Goal: Task Accomplishment & Management: Manage account settings

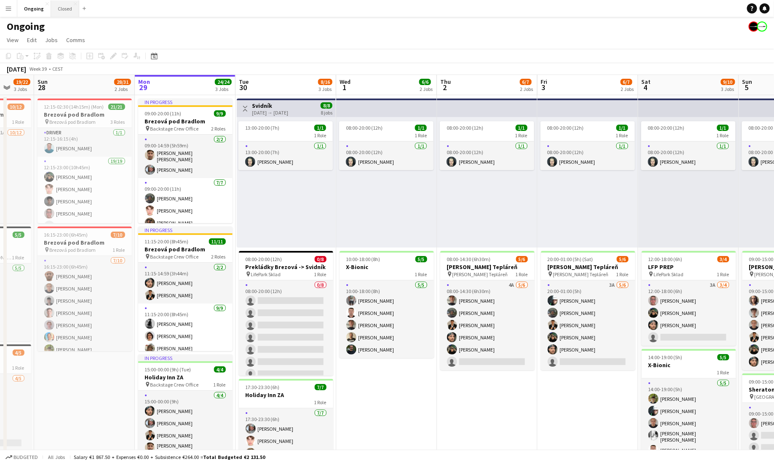
click at [63, 8] on button "Closed Close" at bounding box center [65, 8] width 28 height 16
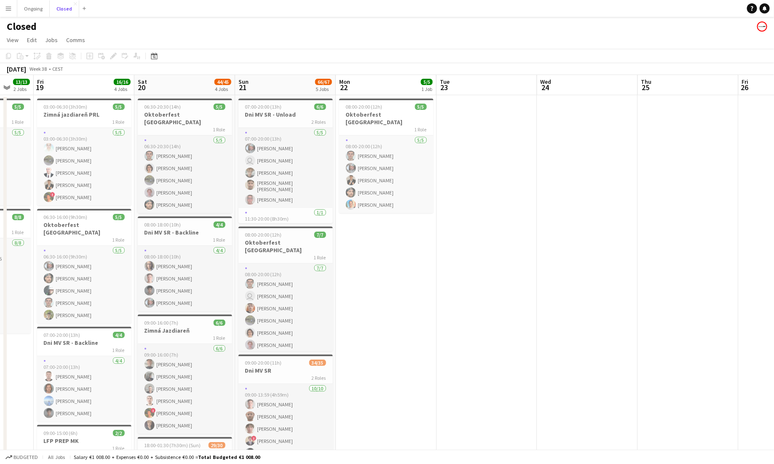
scroll to position [0, 251]
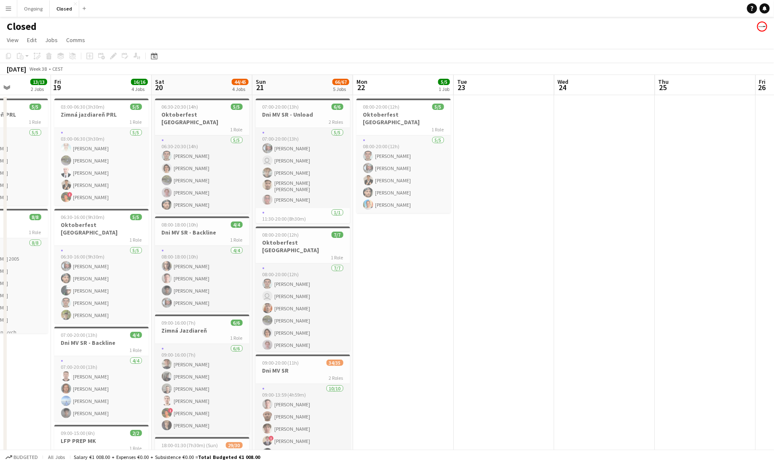
click at [5, 11] on app-icon "Menu" at bounding box center [8, 8] width 7 height 7
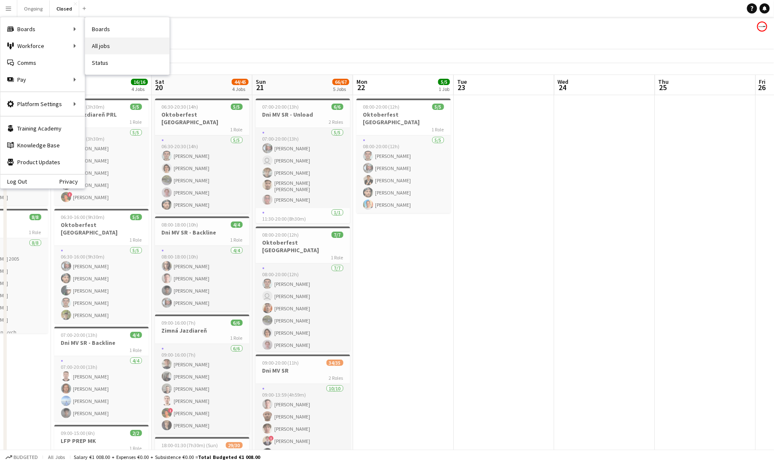
click at [107, 42] on link "All jobs" at bounding box center [127, 45] width 84 height 17
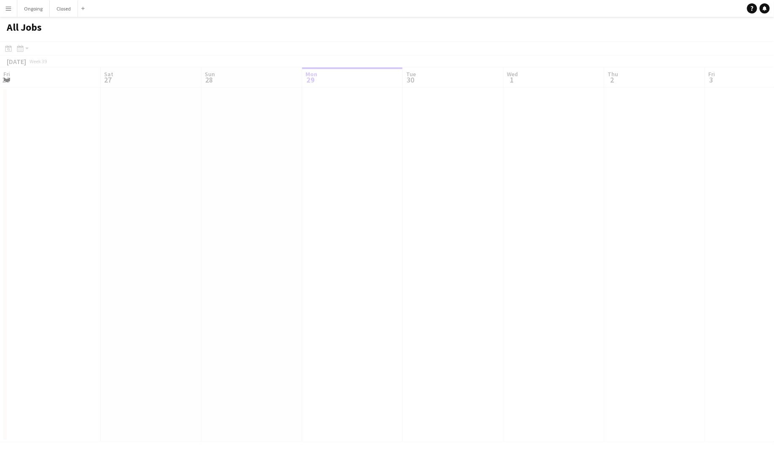
scroll to position [0, 201]
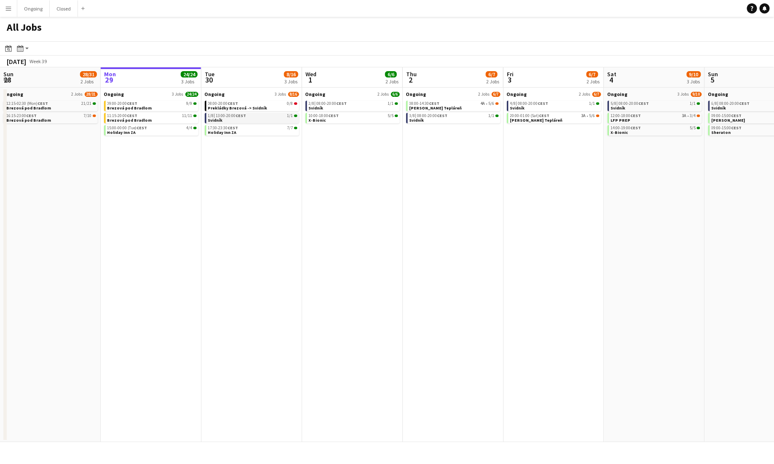
click at [288, 116] on span "1/1" at bounding box center [290, 116] width 6 height 4
click at [10, 9] on app-icon "Menu" at bounding box center [8, 8] width 7 height 7
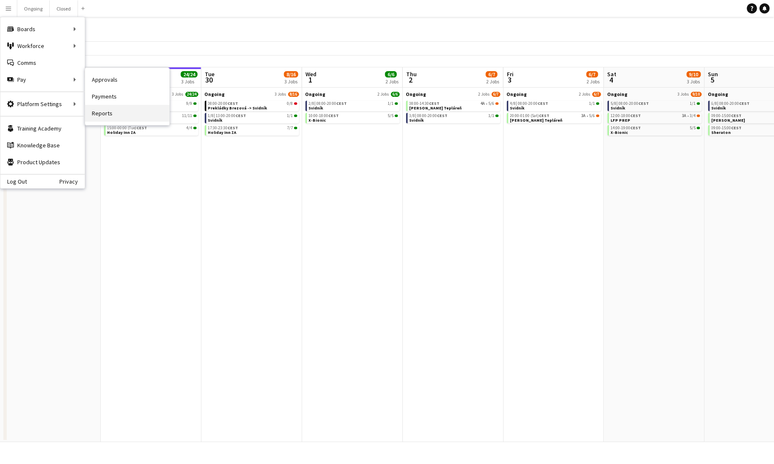
click at [103, 113] on link "Reports" at bounding box center [127, 113] width 84 height 17
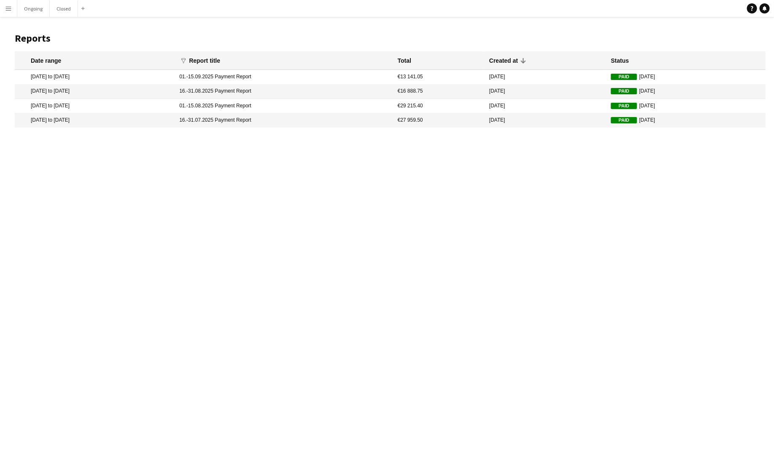
click at [67, 73] on mat-cell "[DATE] to [DATE]" at bounding box center [95, 77] width 160 height 14
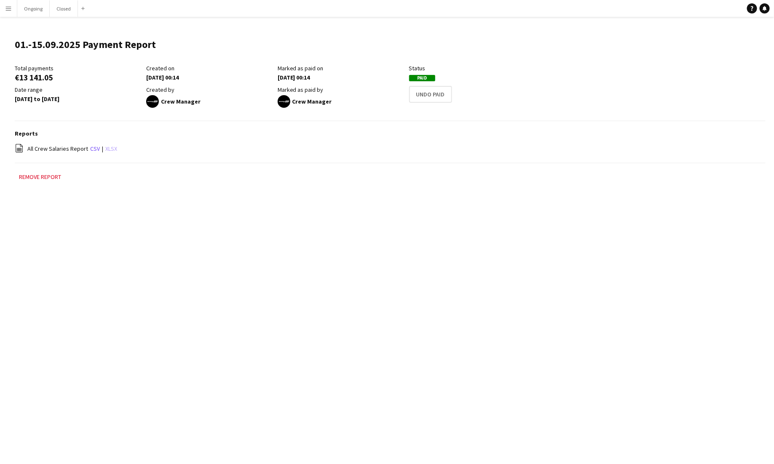
click at [109, 151] on link "xlsx" at bounding box center [111, 149] width 12 height 8
click at [38, 5] on button "Ongoing Close" at bounding box center [33, 8] width 32 height 16
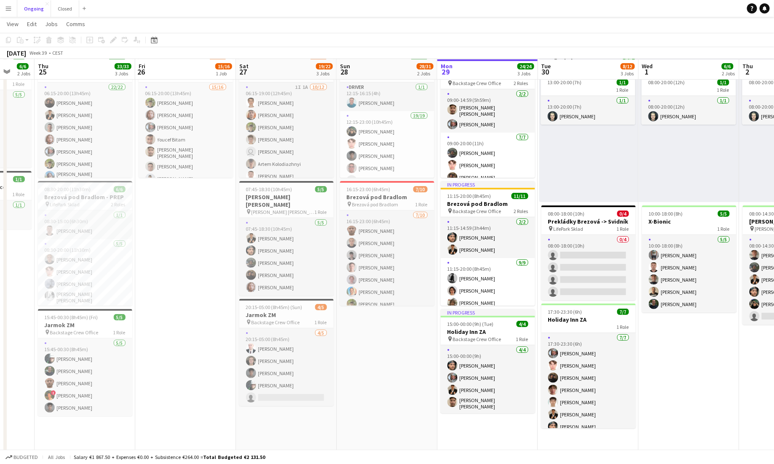
scroll to position [0, 263]
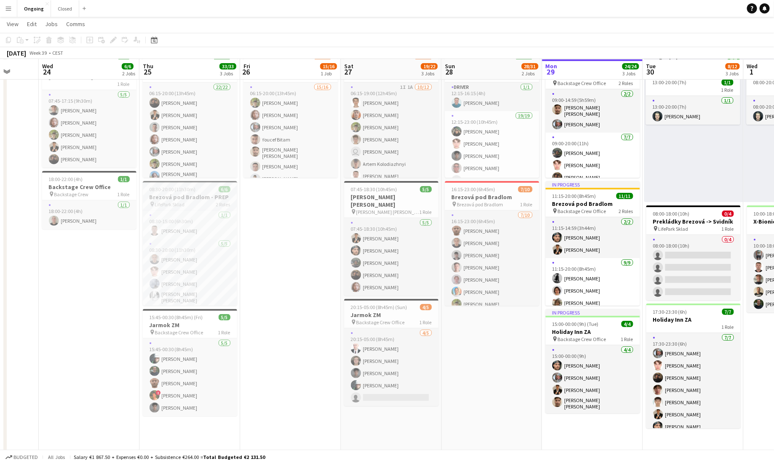
click at [195, 197] on h3 "Brezová pod Bradlom - PREP" at bounding box center [190, 197] width 94 height 8
click at [113, 39] on icon at bounding box center [113, 40] width 5 height 5
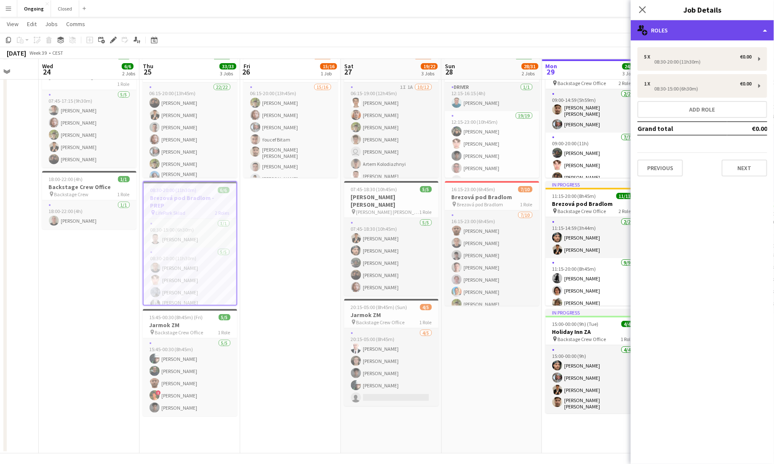
click at [484, 38] on div "multiple-users-add Roles" at bounding box center [702, 30] width 143 height 20
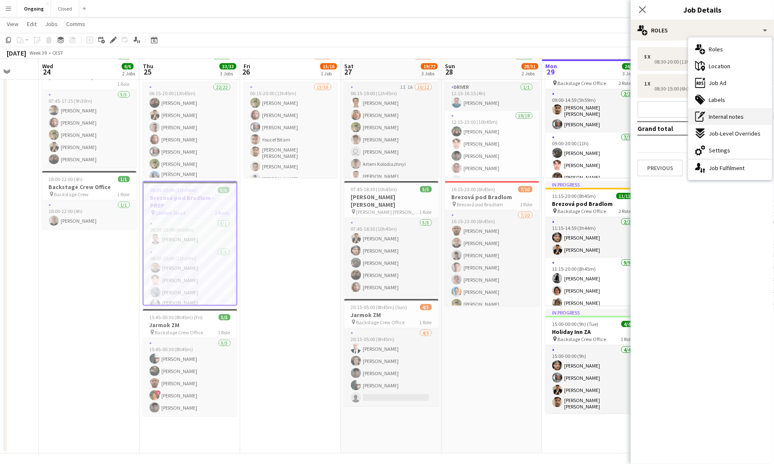
click at [484, 114] on span "Internal notes" at bounding box center [725, 117] width 35 height 8
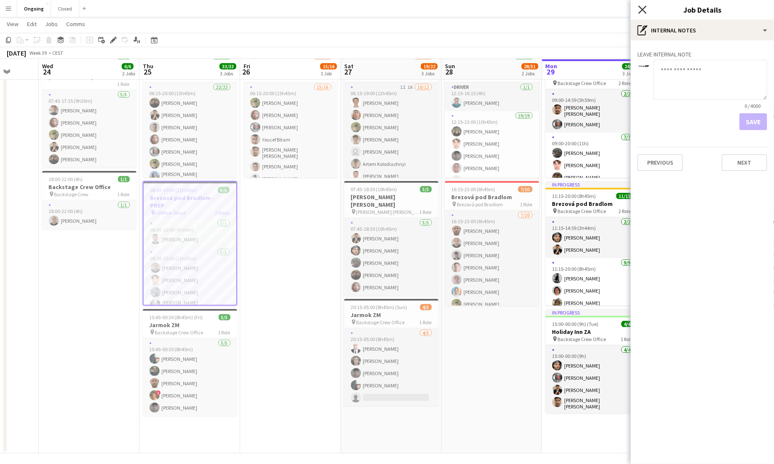
click at [484, 11] on icon "Close pop-in" at bounding box center [642, 9] width 8 height 8
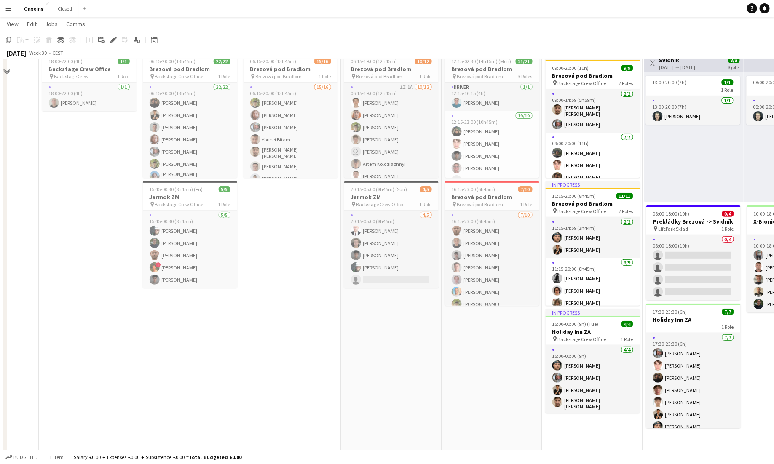
scroll to position [0, 0]
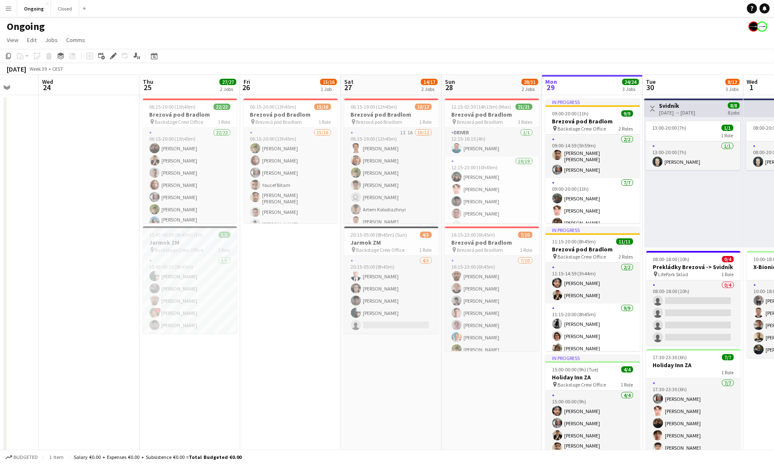
click at [188, 238] on app-job-card "15:45-00:30 (8h45m) (Fri) 5/5 Jarmok ZM pin Backstage Crew Office 1 Role [DATE]…" at bounding box center [190, 280] width 94 height 107
click at [12, 7] on button "Menu" at bounding box center [8, 8] width 17 height 17
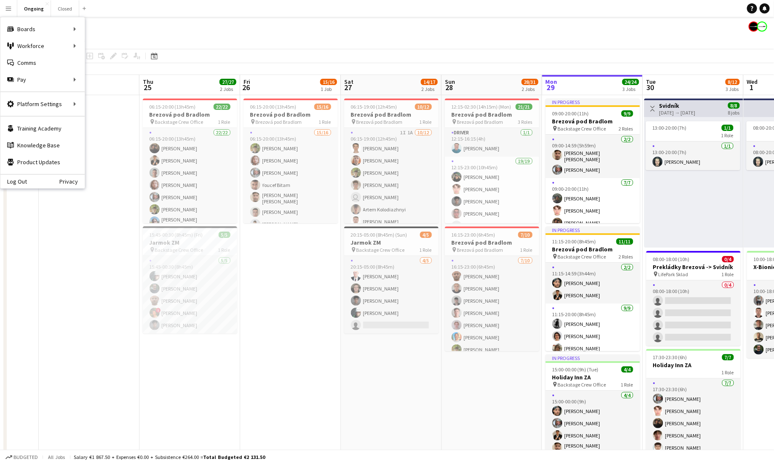
click at [181, 29] on div "Ongoing" at bounding box center [387, 25] width 774 height 16
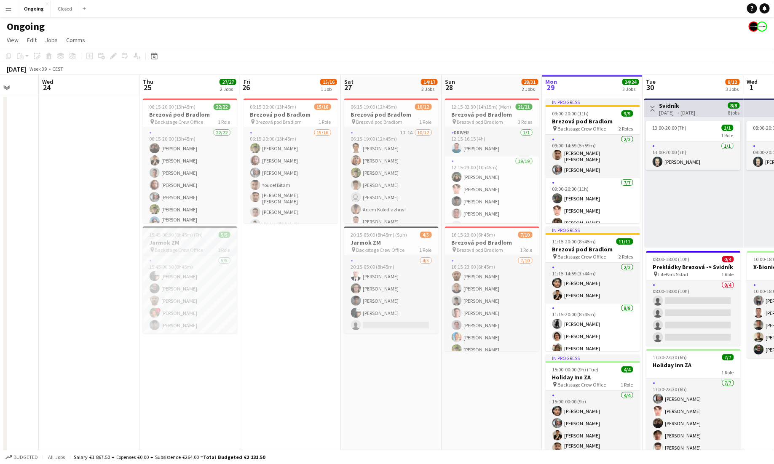
click at [191, 240] on h3 "Jarmok ZM" at bounding box center [190, 243] width 94 height 8
click at [115, 57] on icon "Edit" at bounding box center [113, 56] width 7 height 7
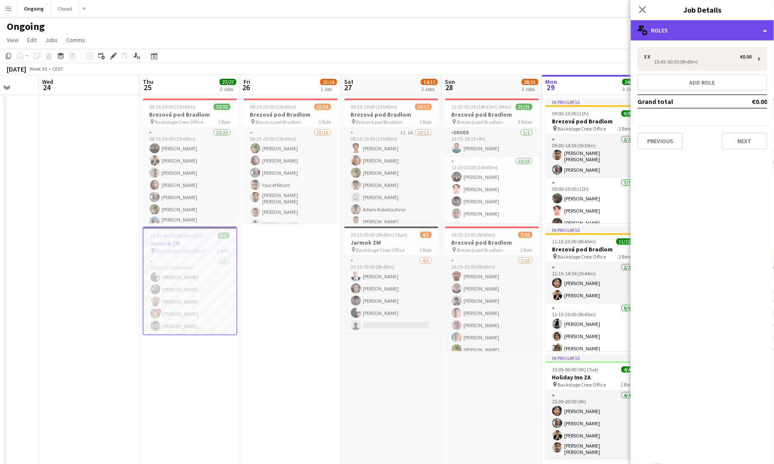
click at [484, 37] on div "multiple-users-add Roles" at bounding box center [702, 30] width 143 height 20
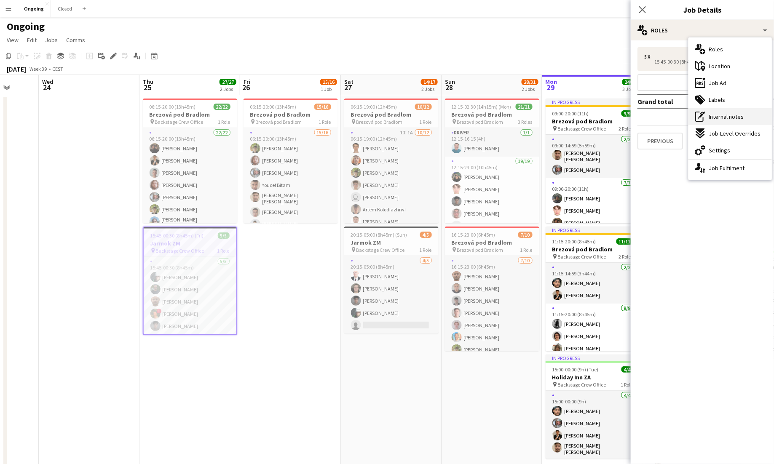
click at [484, 118] on span "Internal notes" at bounding box center [725, 117] width 35 height 8
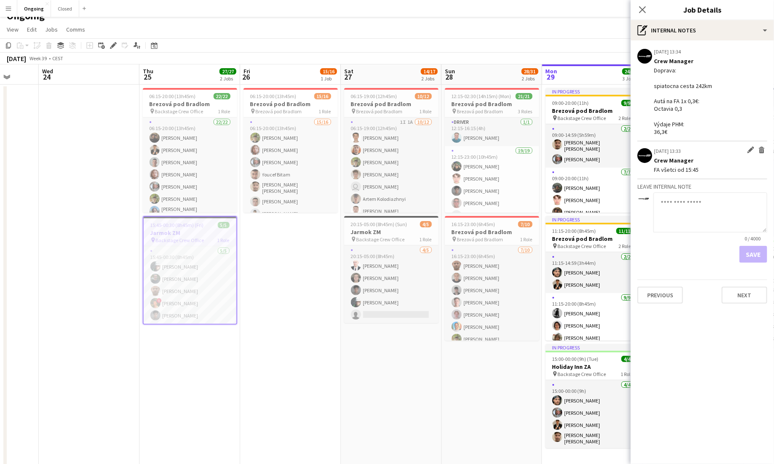
scroll to position [11, 0]
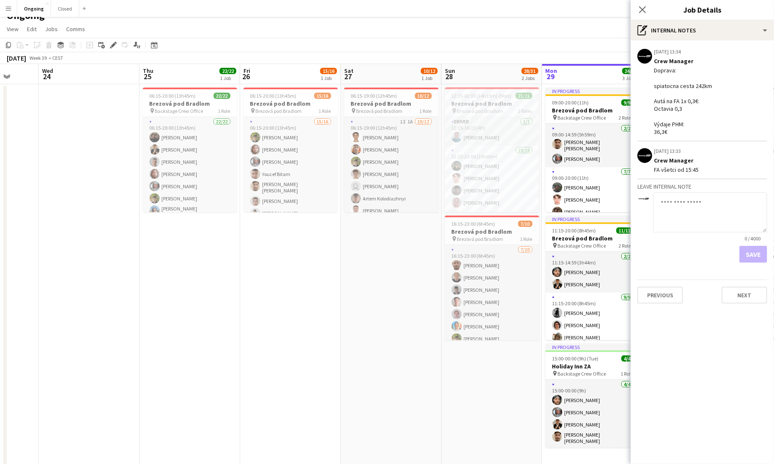
click at [9, 6] on app-icon "Menu" at bounding box center [8, 8] width 7 height 7
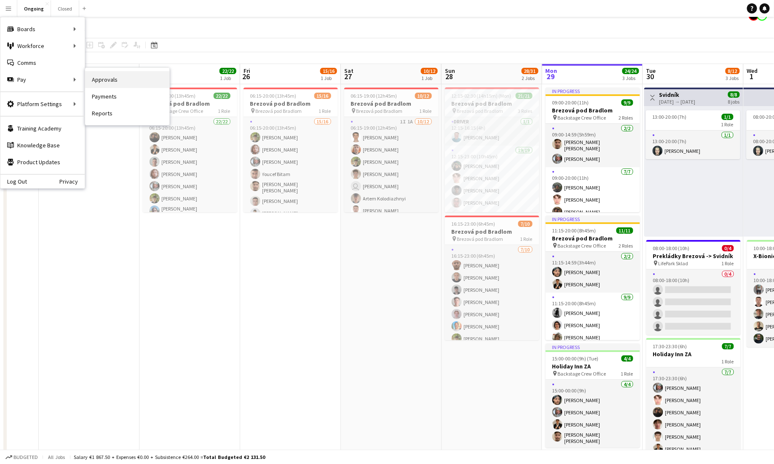
click at [104, 74] on link "Approvals" at bounding box center [127, 79] width 84 height 17
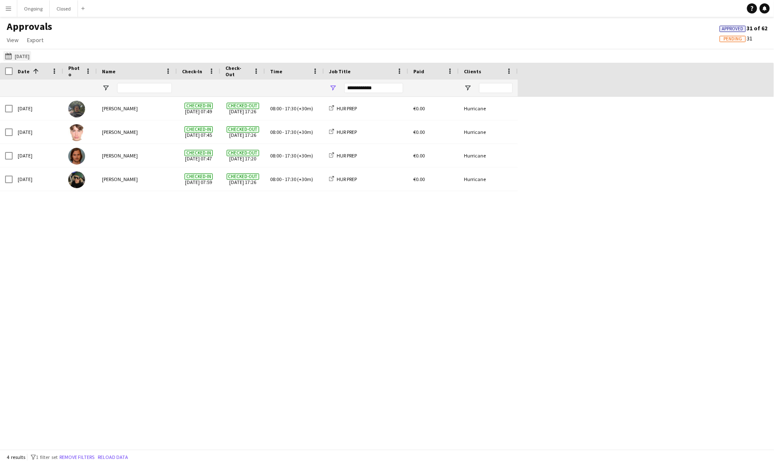
click at [29, 51] on button "[DATE] [DATE]" at bounding box center [17, 56] width 28 height 10
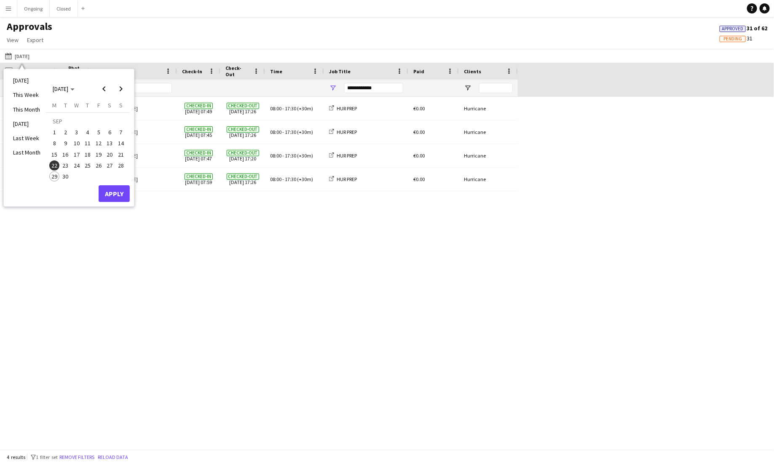
click at [55, 174] on span "29" at bounding box center [54, 176] width 10 height 10
click at [107, 194] on button "Apply" at bounding box center [114, 193] width 31 height 17
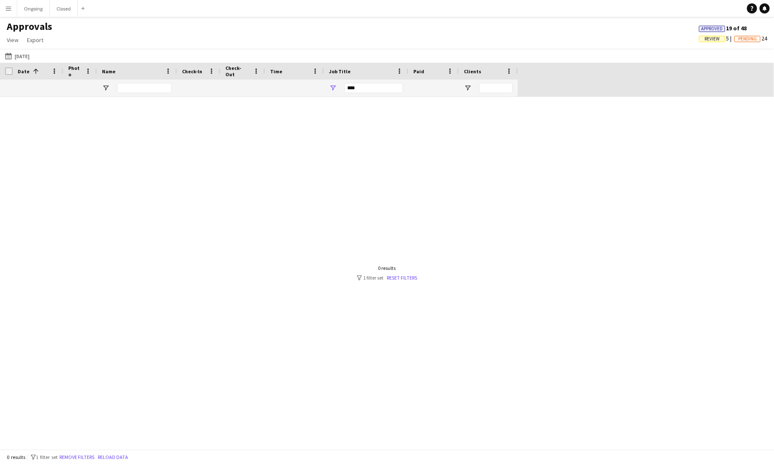
click at [353, 87] on div "***" at bounding box center [373, 88] width 59 height 10
type input "**********"
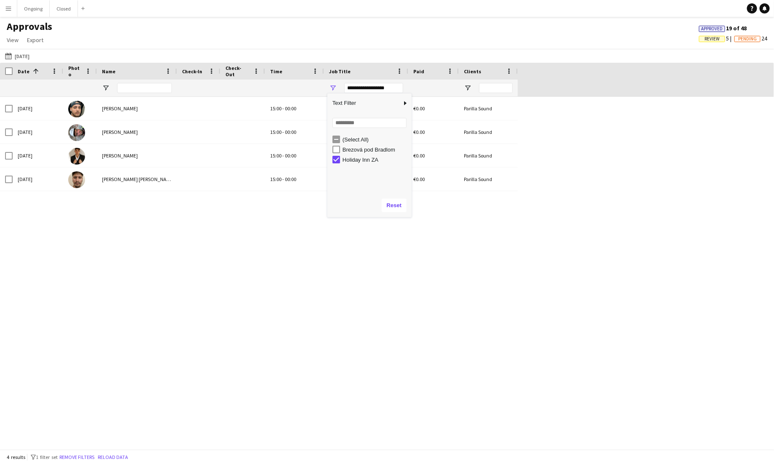
click at [360, 272] on div "[DATE] [PERSON_NAME] 15:00 - 00:00 Holiday Inn ZA €0.00 Parilla Sound [DATE] Al…" at bounding box center [387, 273] width 774 height 353
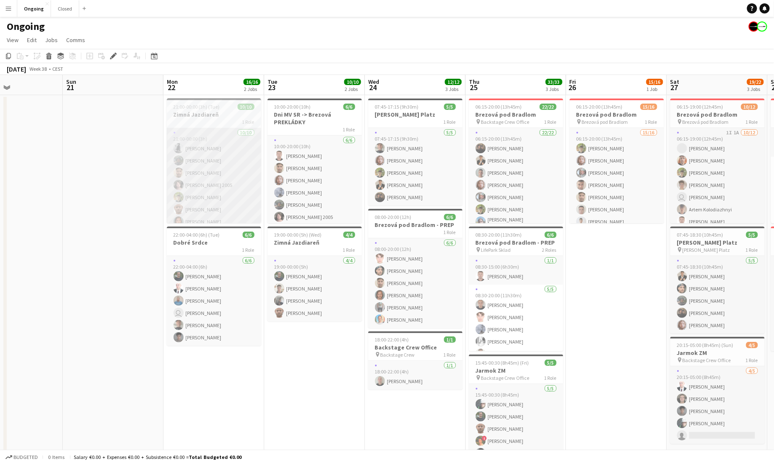
scroll to position [0, 236]
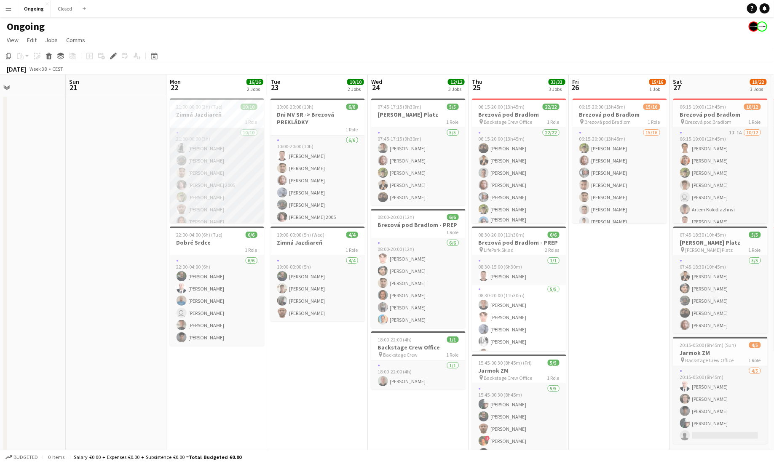
click at [217, 155] on app-card-role "10/10 21:00-00:00 (3h) Lukáš Vojtek Matúš Šimek Alexander Edgar Cely Matej Polá…" at bounding box center [217, 197] width 94 height 139
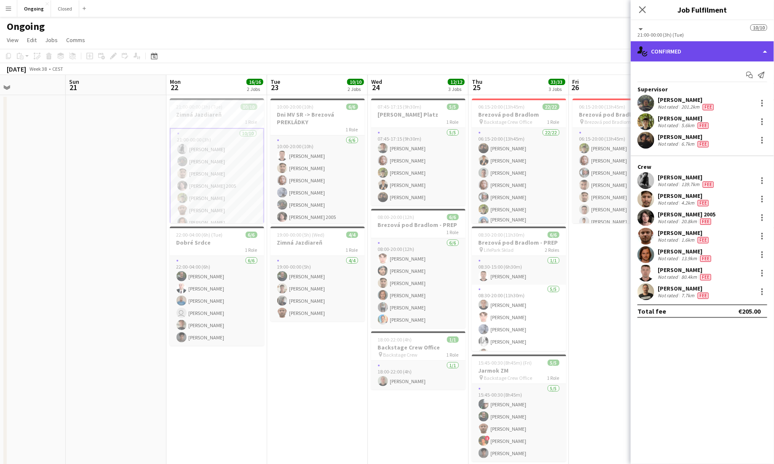
click at [700, 51] on div "single-neutral-actions-check-2 Confirmed" at bounding box center [702, 51] width 143 height 20
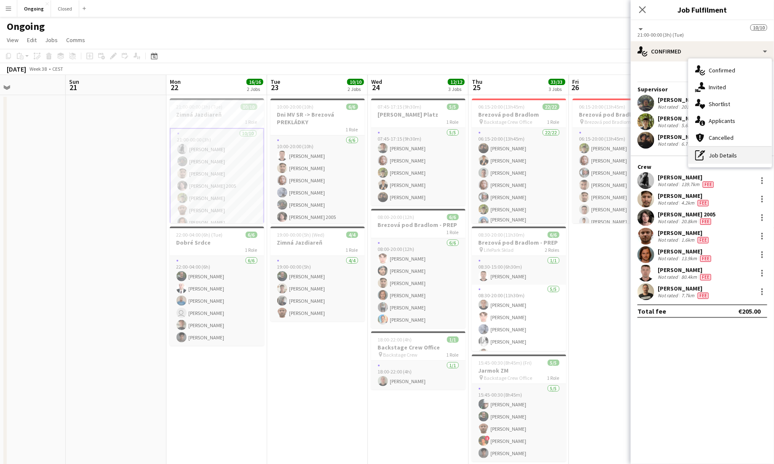
click at [725, 154] on div "pen-write Job Details" at bounding box center [729, 155] width 83 height 17
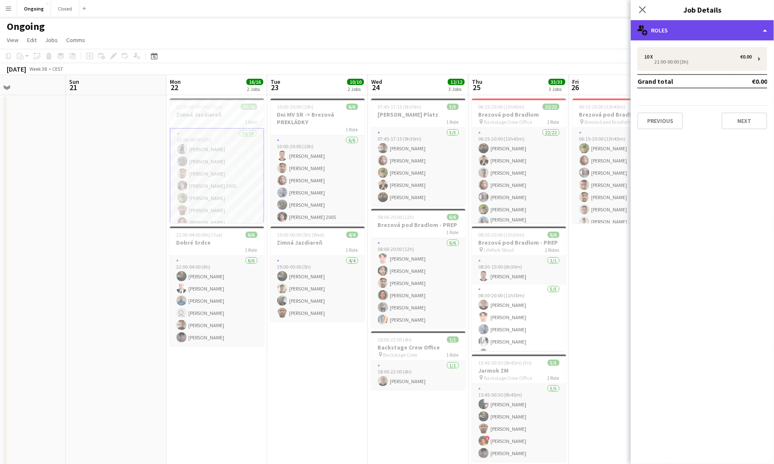
click at [698, 30] on div "multiple-users-add Roles" at bounding box center [702, 30] width 143 height 20
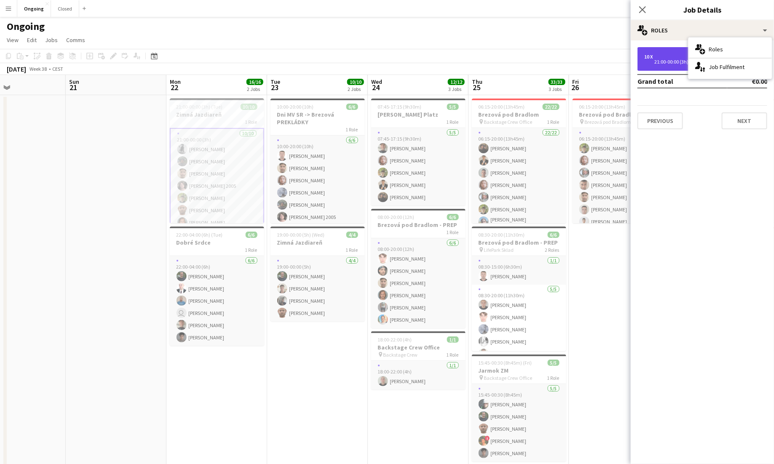
click at [679, 51] on div "10 x €0.00 21:00-00:00 (3h)" at bounding box center [702, 59] width 130 height 24
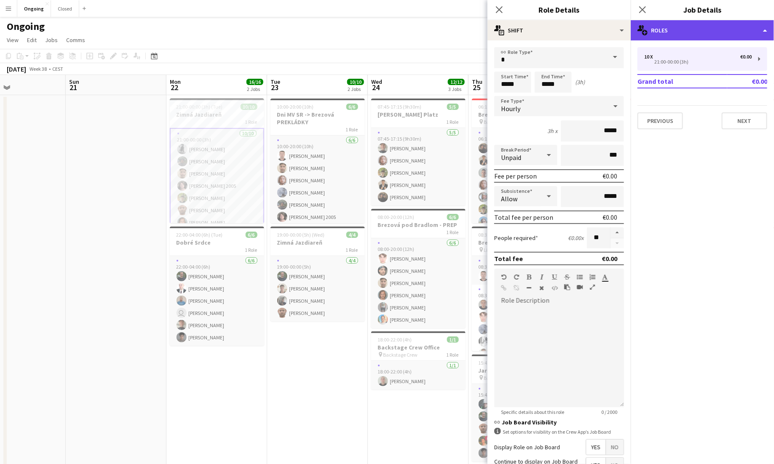
click at [690, 32] on div "multiple-users-add Roles" at bounding box center [702, 30] width 143 height 20
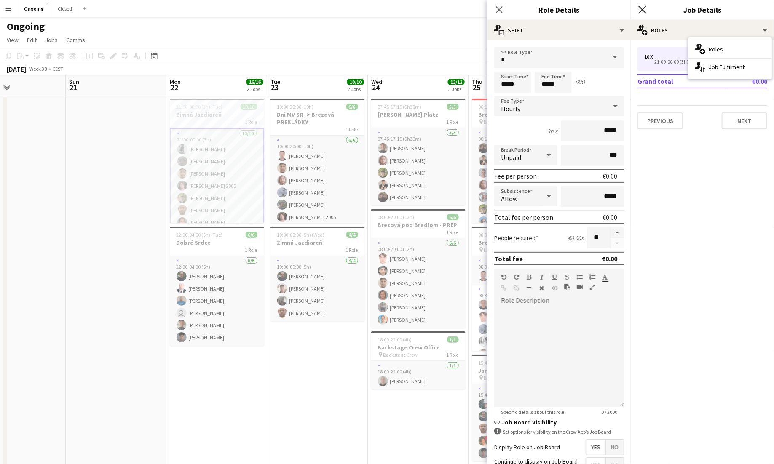
click at [645, 11] on icon "Close pop-in" at bounding box center [642, 9] width 8 height 8
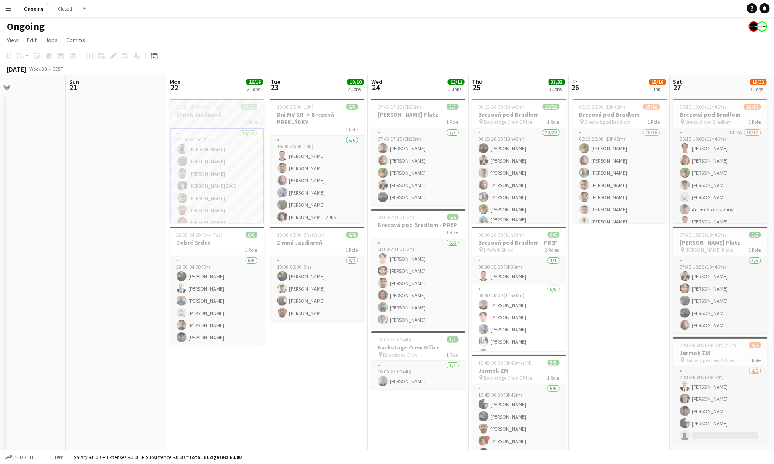
click at [199, 118] on h3 "Zimná Jazdiareň" at bounding box center [217, 115] width 94 height 8
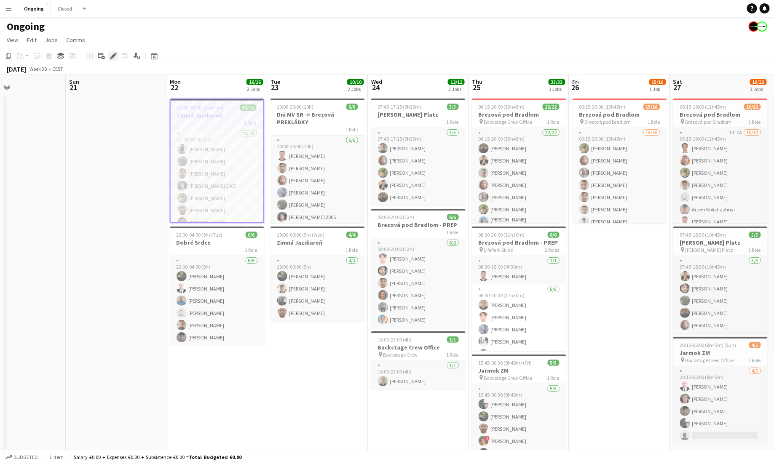
click at [111, 53] on icon "Edit" at bounding box center [113, 56] width 7 height 7
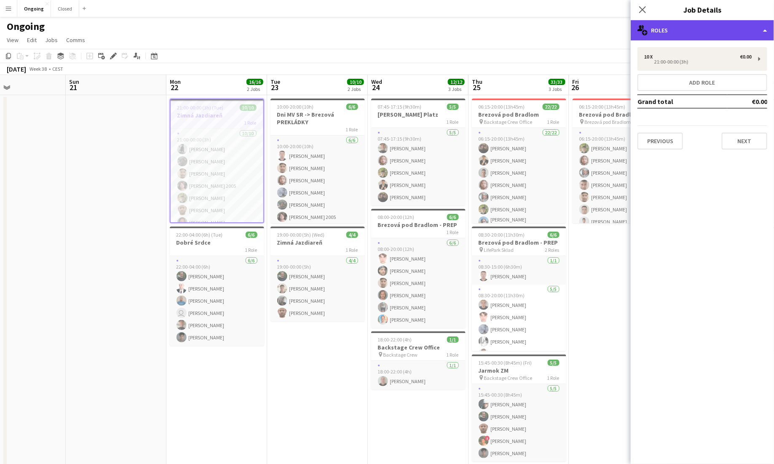
click at [706, 27] on div "multiple-users-add Roles" at bounding box center [702, 30] width 143 height 20
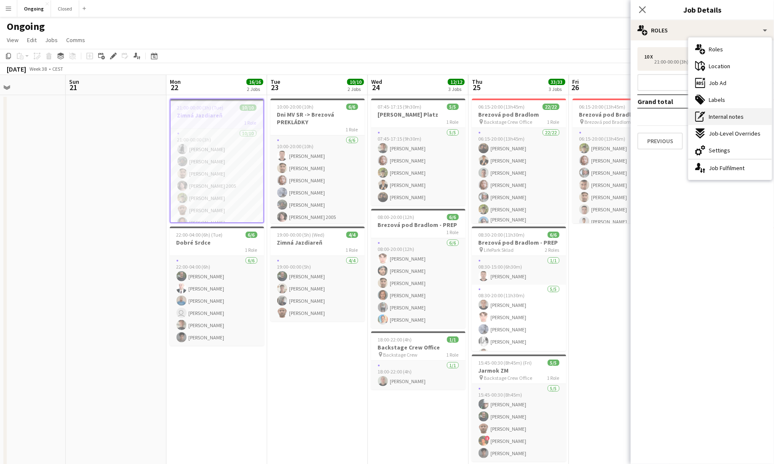
click at [732, 116] on span "Internal notes" at bounding box center [725, 117] width 35 height 8
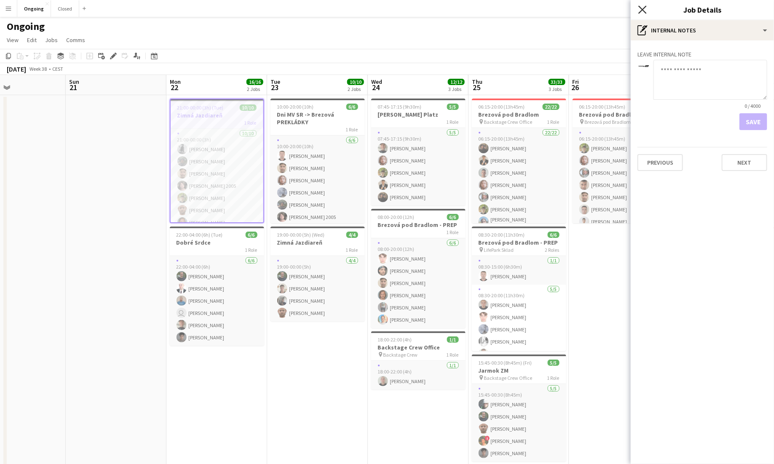
click at [641, 9] on icon "Close pop-in" at bounding box center [642, 9] width 8 height 8
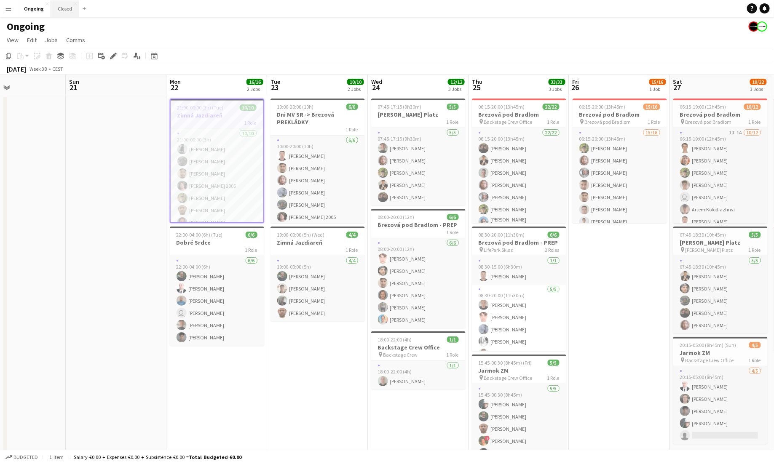
click at [58, 11] on button "Closed Close" at bounding box center [65, 8] width 28 height 16
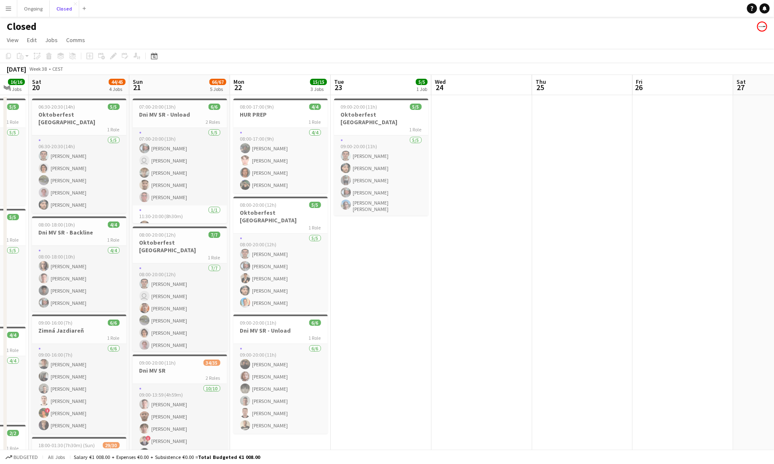
scroll to position [0, 268]
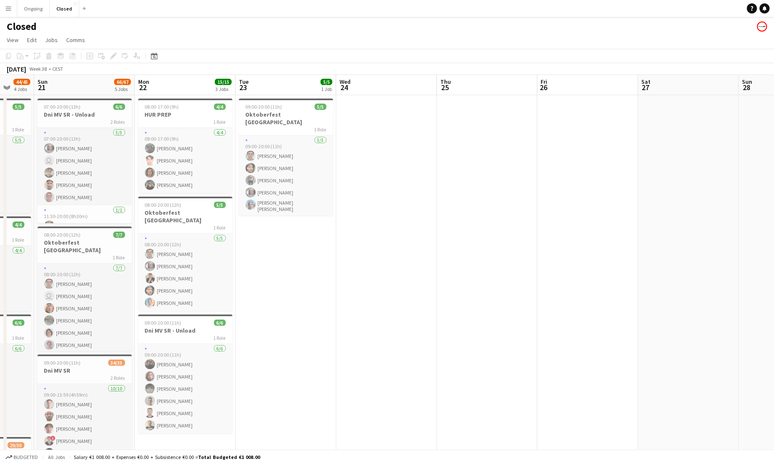
click at [9, 7] on app-icon "Menu" at bounding box center [8, 8] width 7 height 7
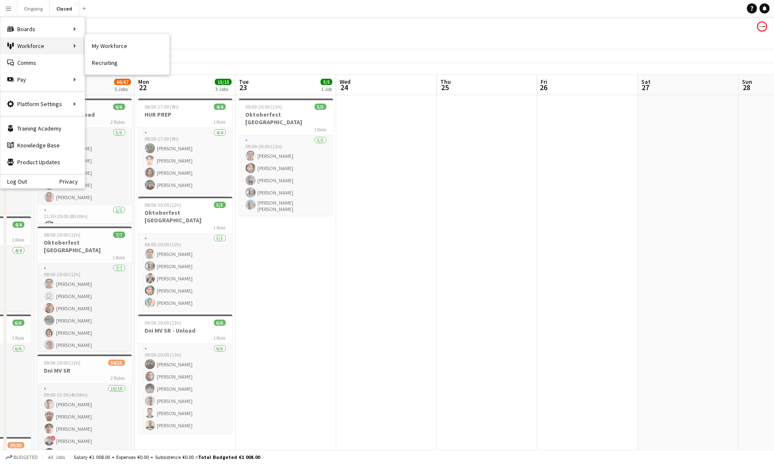
click at [46, 46] on div "Workforce Workforce" at bounding box center [42, 45] width 84 height 17
click at [64, 47] on div "Workforce Workforce" at bounding box center [42, 45] width 84 height 17
click at [100, 43] on link "My Workforce" at bounding box center [127, 45] width 84 height 17
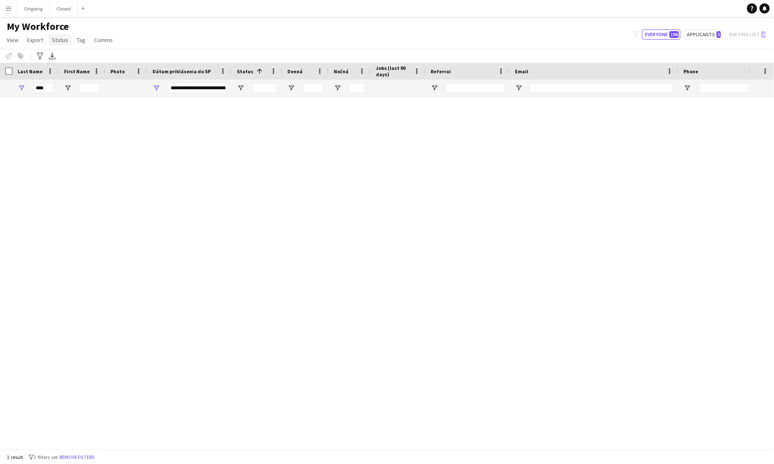
type input "**********"
drag, startPoint x: 52, startPoint y: 88, endPoint x: 4, endPoint y: 88, distance: 48.0
click at [5, 88] on div "****" at bounding box center [472, 88] width 944 height 17
type input "**"
type input "**********"
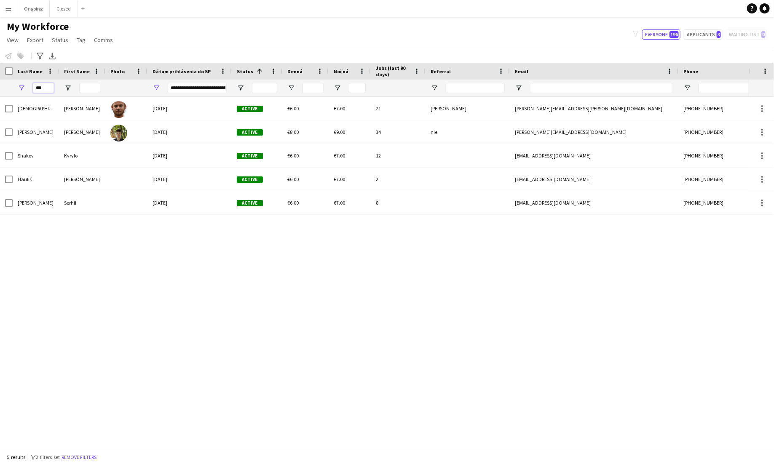
type input "****"
type input "**********"
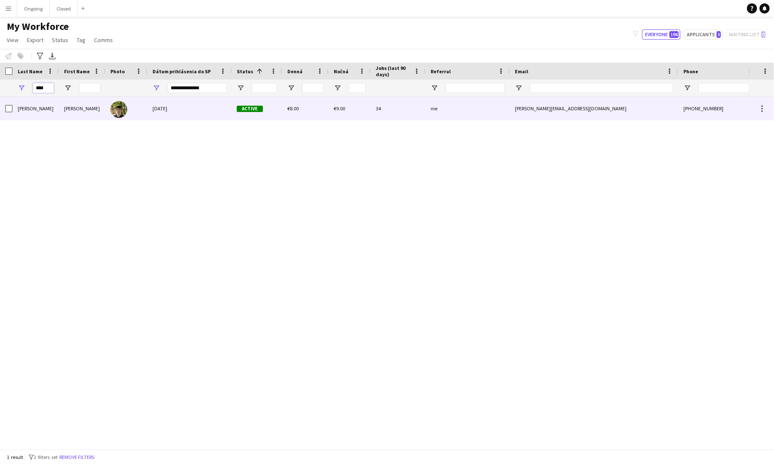
type input "****"
click at [41, 102] on div "Hanzel" at bounding box center [36, 108] width 46 height 23
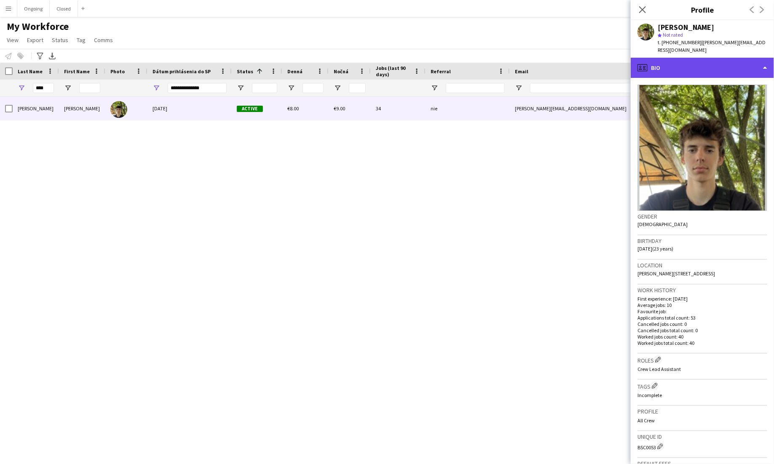
click at [700, 58] on div "profile Bio" at bounding box center [702, 68] width 143 height 20
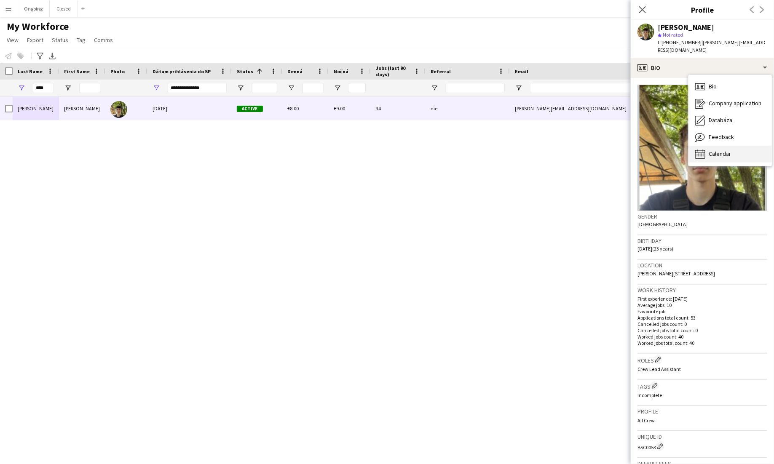
click at [720, 150] on span "Calendar" at bounding box center [719, 154] width 22 height 8
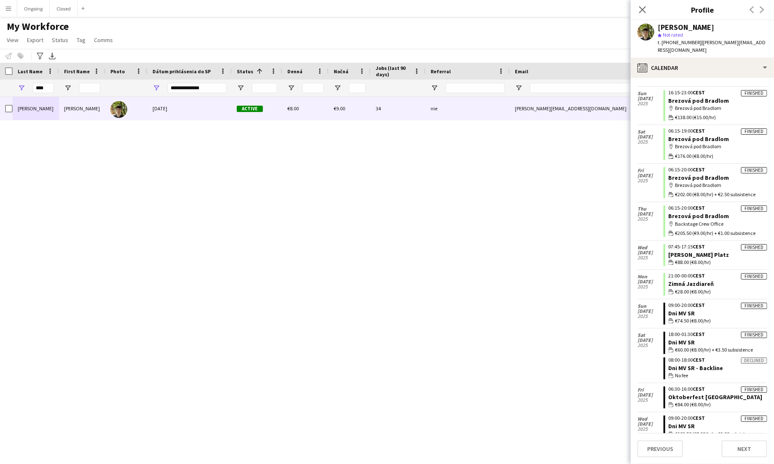
scroll to position [586, 0]
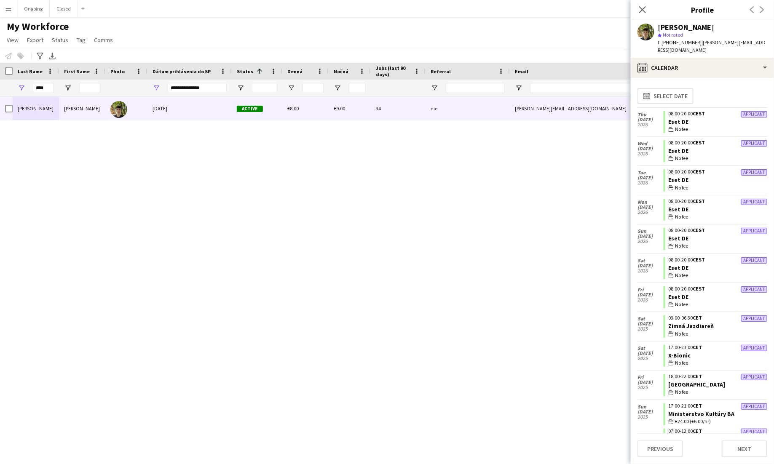
scroll to position [586, 0]
